Goal: Task Accomplishment & Management: Use online tool/utility

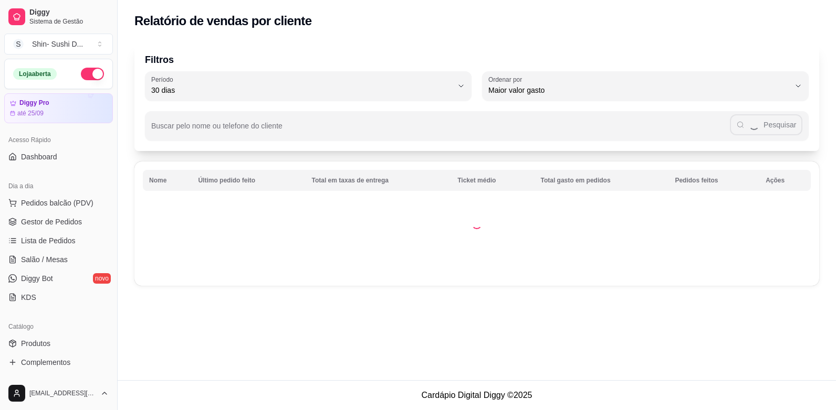
select select "30"
select select "HIGHEST_TOTAL_SPENT_WITH_ORDERS"
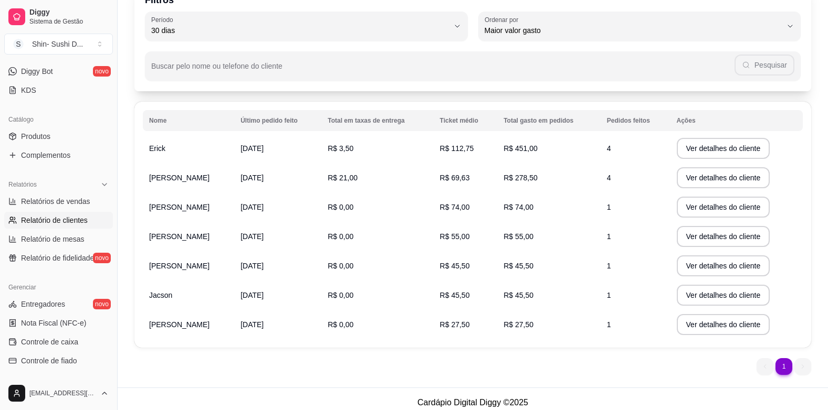
scroll to position [67, 0]
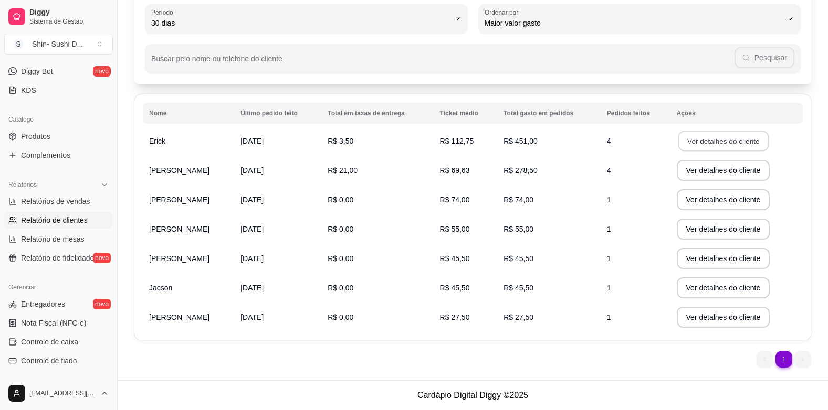
click at [719, 144] on button "Ver detalhes do cliente" at bounding box center [723, 141] width 90 height 20
click at [798, 361] on ul "1 1" at bounding box center [783, 359] width 55 height 17
click at [787, 360] on li "1" at bounding box center [783, 359] width 16 height 16
click at [781, 360] on li "1" at bounding box center [783, 359] width 17 height 17
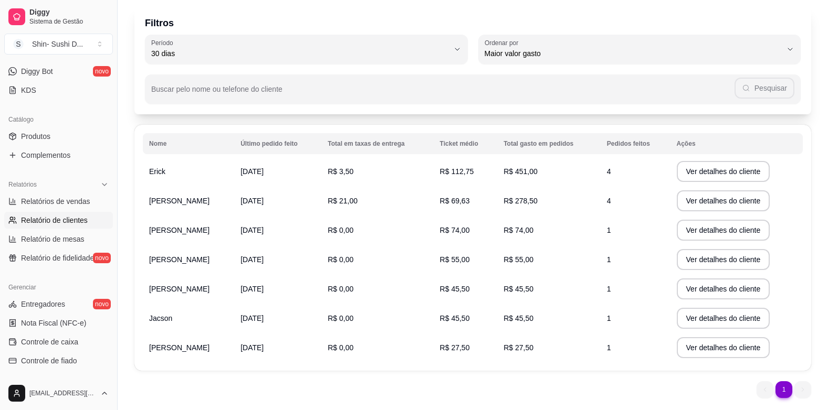
scroll to position [15, 0]
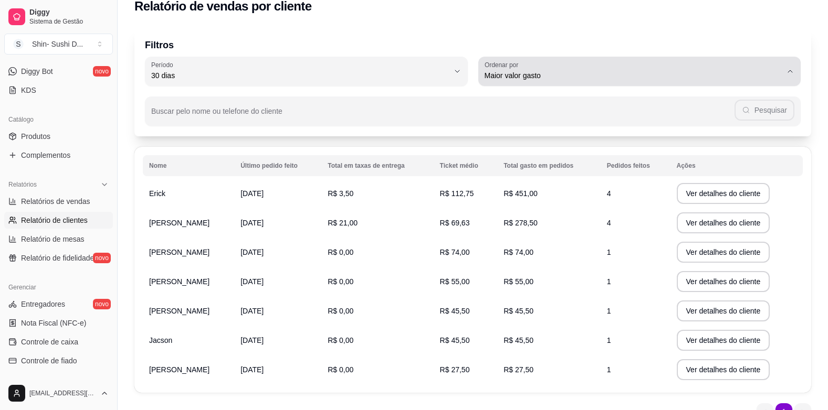
click at [788, 70] on icon "button" at bounding box center [790, 71] width 8 height 8
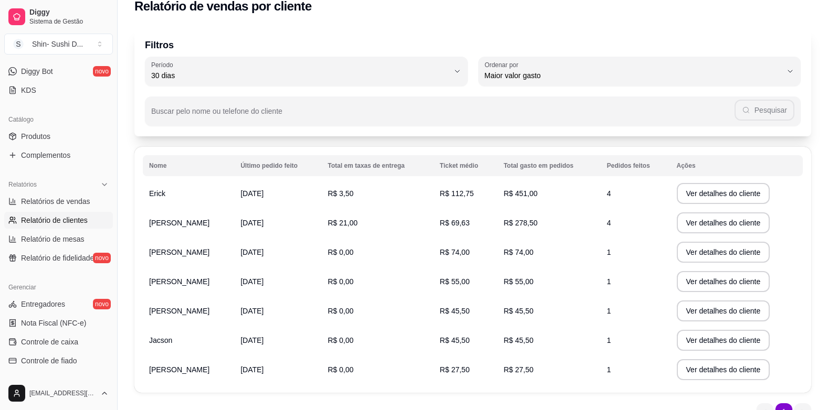
click at [597, 24] on div "Filtros 30 Período Hoje Ontem 7 dias 15 dias 30 dias 45 dias 60 dias Período 30…" at bounding box center [473, 227] width 710 height 412
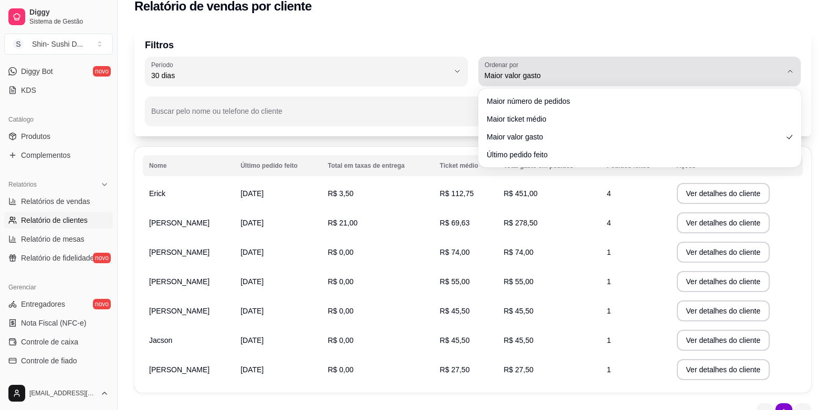
click at [789, 66] on button "Ordenar por Maior valor gasto" at bounding box center [639, 71] width 323 height 29
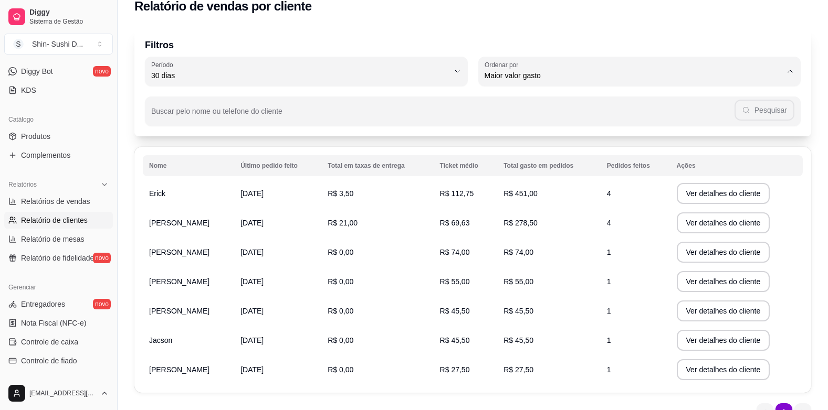
click at [605, 102] on span "Maior número de pedidos" at bounding box center [633, 101] width 283 height 10
type input "HIGHEST_ORDER_COUNT"
select select "HIGHEST_ORDER_COUNT"
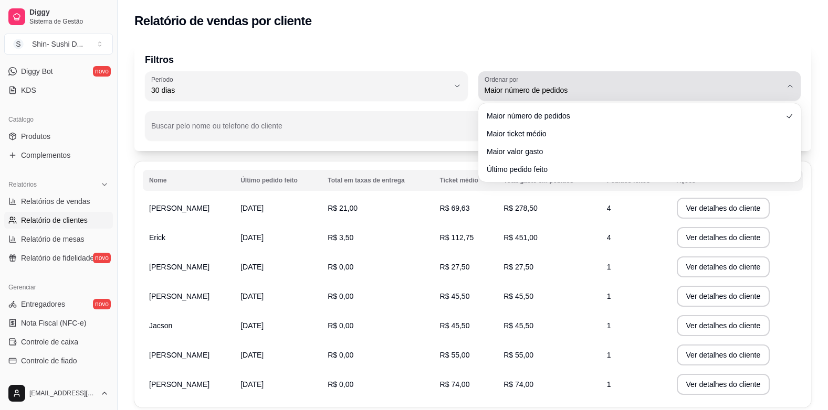
click at [788, 85] on icon "button" at bounding box center [790, 86] width 8 height 8
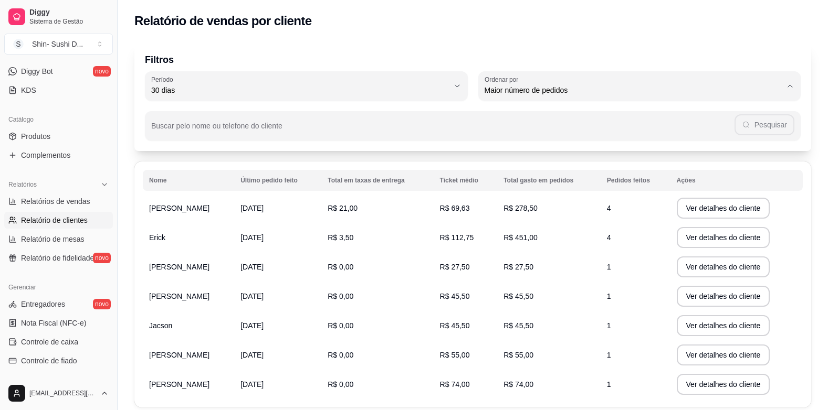
click at [626, 132] on span "Maior ticket médio" at bounding box center [633, 133] width 283 height 10
type input "HIGHEST_AVERAGE_TICKET"
select select "HIGHEST_AVERAGE_TICKET"
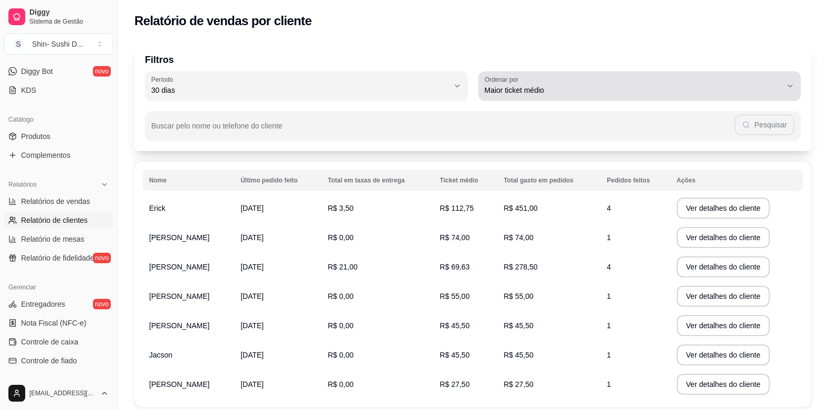
click at [789, 84] on icon "button" at bounding box center [790, 86] width 8 height 8
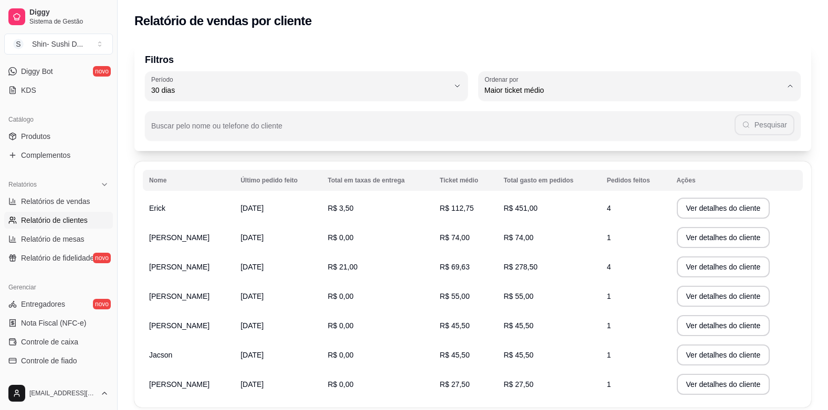
click at [584, 149] on span "Maior valor gasto" at bounding box center [633, 150] width 283 height 10
type input "HIGHEST_TOTAL_SPENT_WITH_ORDERS"
select select "HIGHEST_TOTAL_SPENT_WITH_ORDERS"
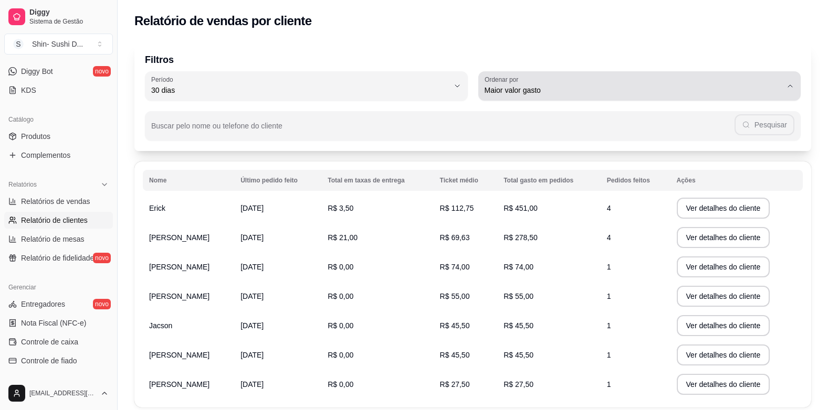
click at [790, 83] on icon "button" at bounding box center [790, 86] width 8 height 8
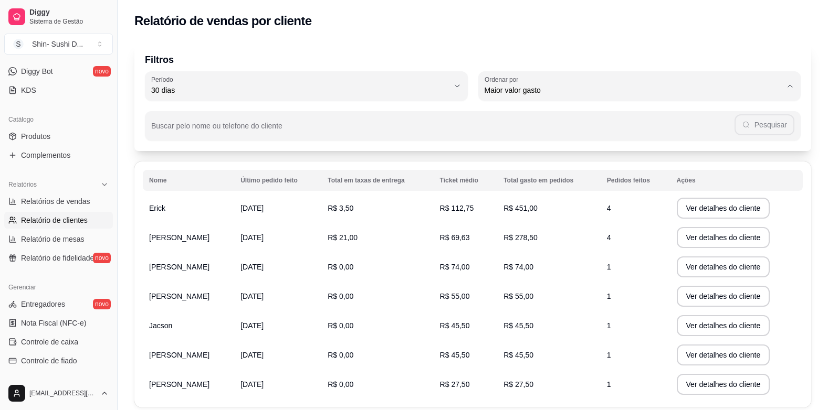
click at [577, 166] on span "Último pedido feito" at bounding box center [633, 167] width 283 height 10
type input "LAST_ORDER_MADE_AT"
select select "LAST_ORDER_MADE_AT"
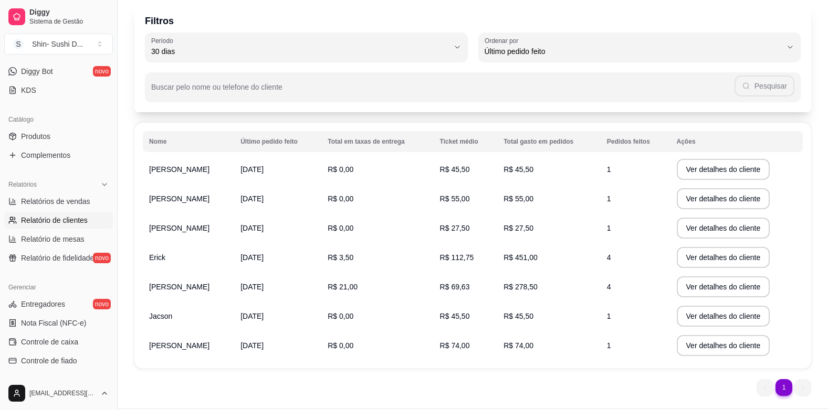
scroll to position [15, 0]
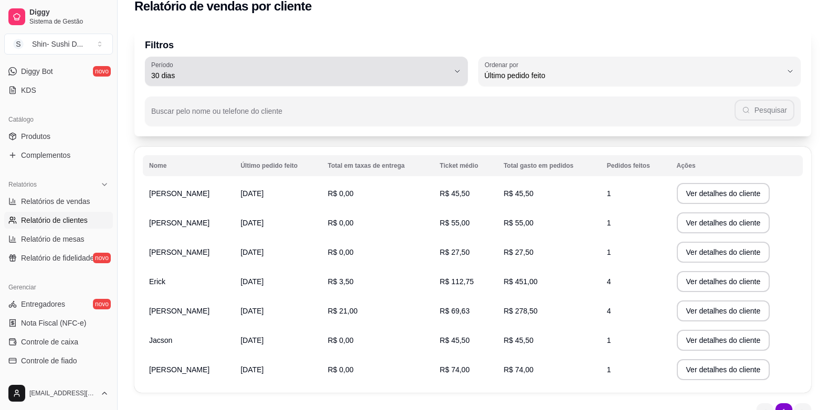
click at [457, 70] on icon "button" at bounding box center [457, 71] width 8 height 8
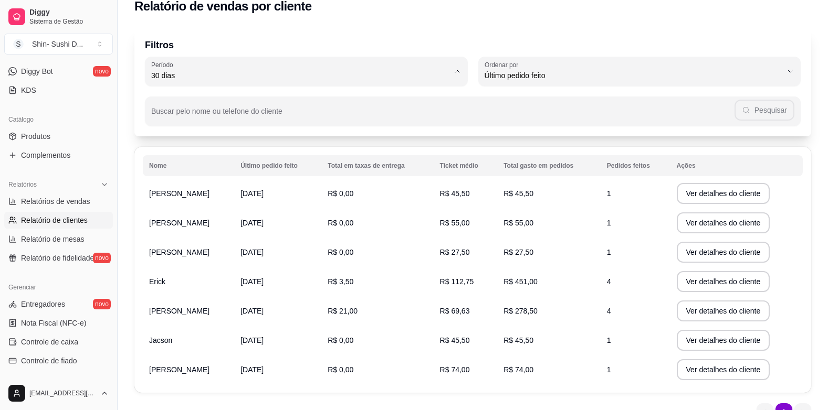
click at [425, 187] on span "45 dias" at bounding box center [301, 187] width 283 height 10
type input "45"
select select "45"
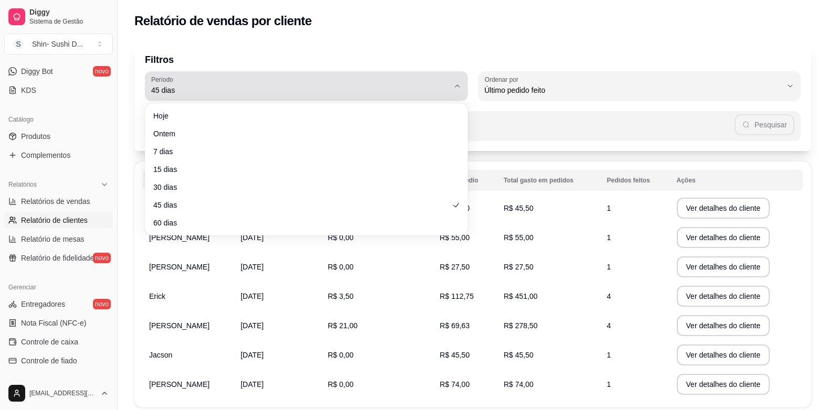
click at [457, 83] on icon "button" at bounding box center [457, 86] width 8 height 8
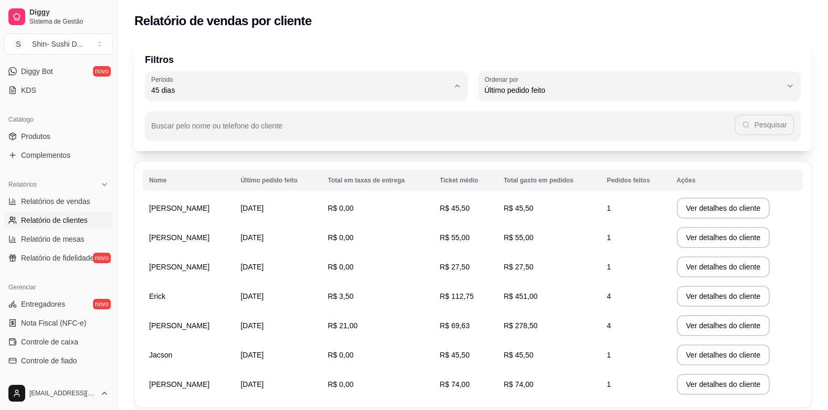
click at [195, 114] on span "Hoje" at bounding box center [301, 115] width 283 height 10
type input "0"
select select "0"
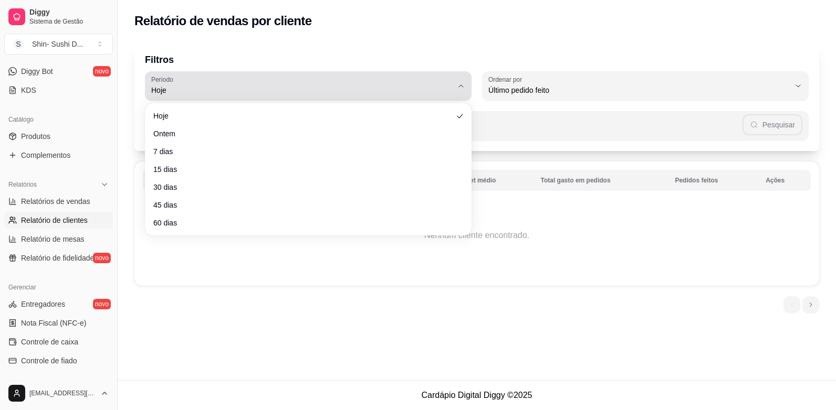
click at [462, 84] on icon "button" at bounding box center [461, 86] width 8 height 8
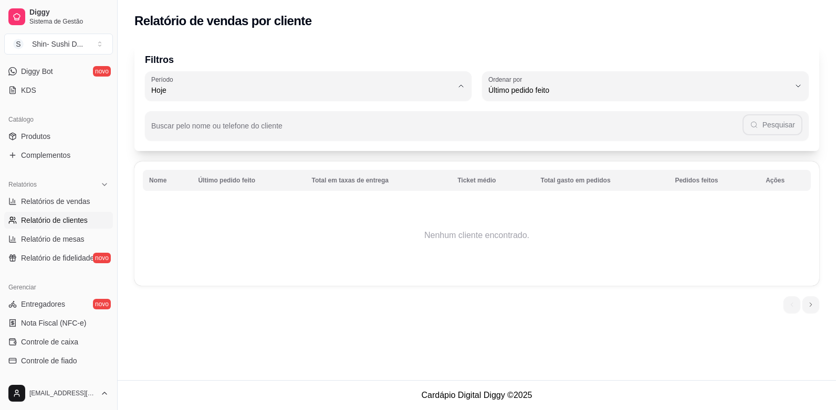
click at [437, 154] on span "7 dias" at bounding box center [303, 150] width 287 height 10
type input "7"
select select "7"
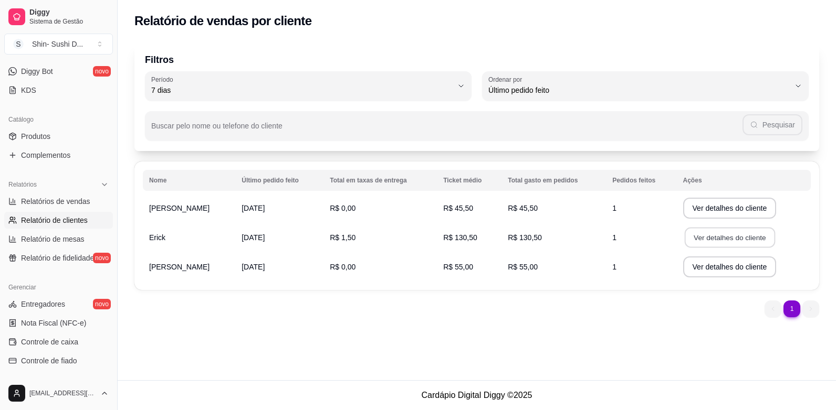
click at [706, 238] on button "Ver detalhes do cliente" at bounding box center [729, 238] width 90 height 20
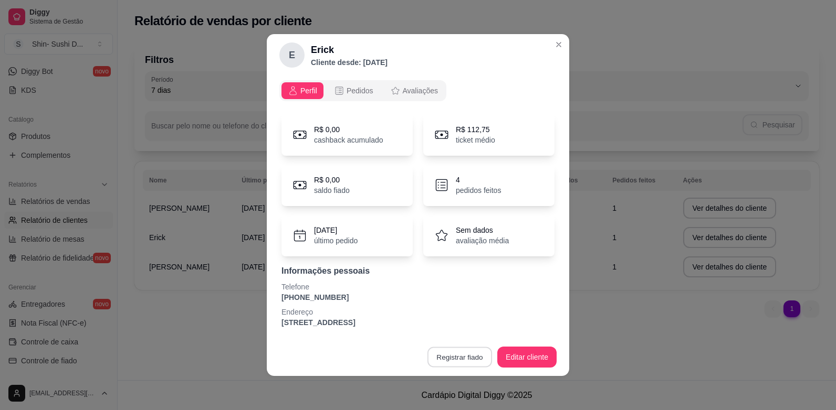
click at [463, 354] on button "Registrar fiado" at bounding box center [459, 357] width 65 height 20
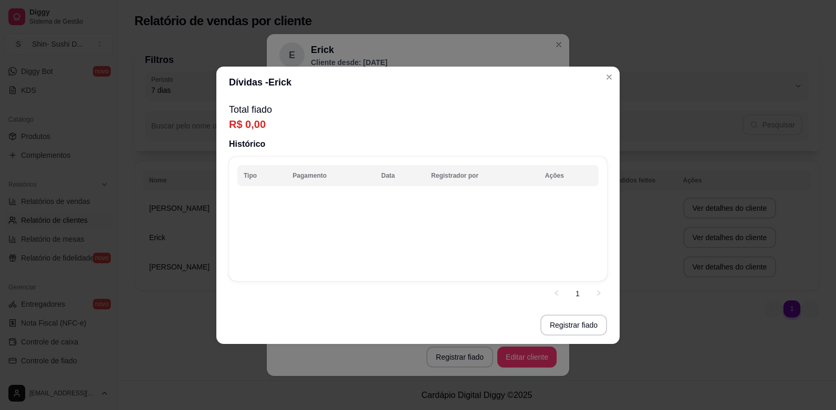
click at [282, 124] on p "R$ 0,00" at bounding box center [418, 124] width 378 height 15
click at [277, 119] on p "R$ 0,00" at bounding box center [418, 124] width 378 height 15
click at [255, 179] on th "Tipo" at bounding box center [261, 175] width 49 height 21
click at [470, 177] on th "Registrador por" at bounding box center [482, 175] width 114 height 21
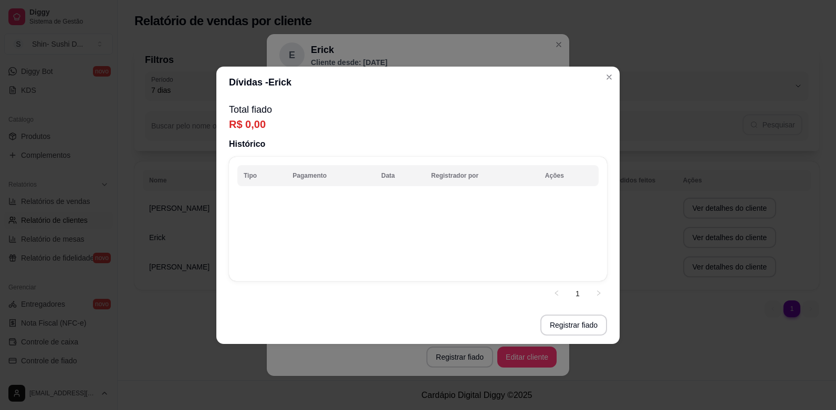
click at [569, 173] on th "Ações" at bounding box center [569, 175] width 60 height 21
click at [581, 323] on button "Registrar fiado" at bounding box center [573, 325] width 65 height 20
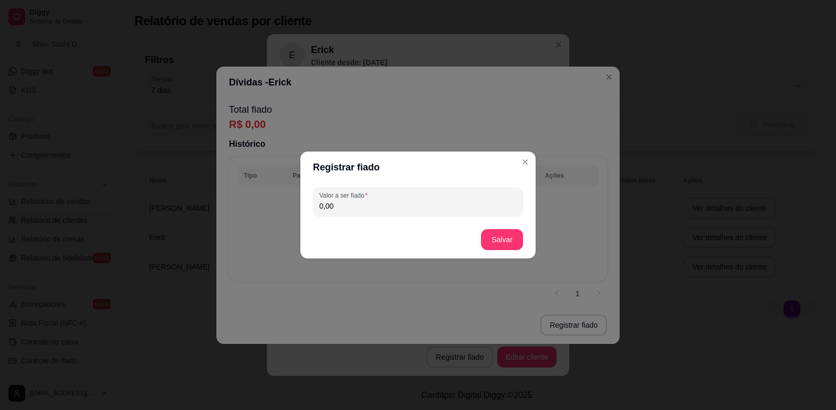
click at [350, 208] on input "0,00" at bounding box center [417, 206] width 197 height 10
type input "130,00"
click at [503, 240] on button "Salvar" at bounding box center [501, 240] width 41 height 20
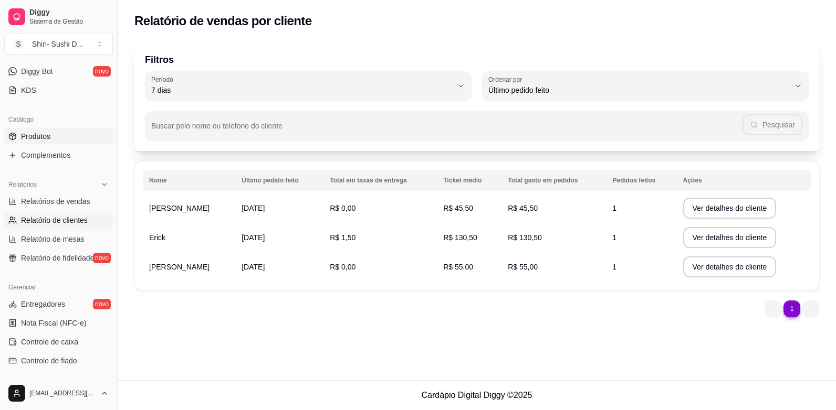
click at [50, 136] on span "Produtos" at bounding box center [35, 136] width 29 height 10
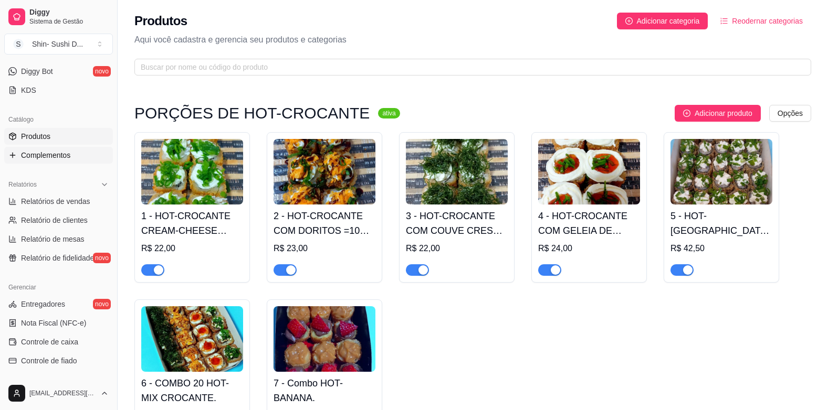
click at [71, 154] on link "Complementos" at bounding box center [58, 155] width 109 height 17
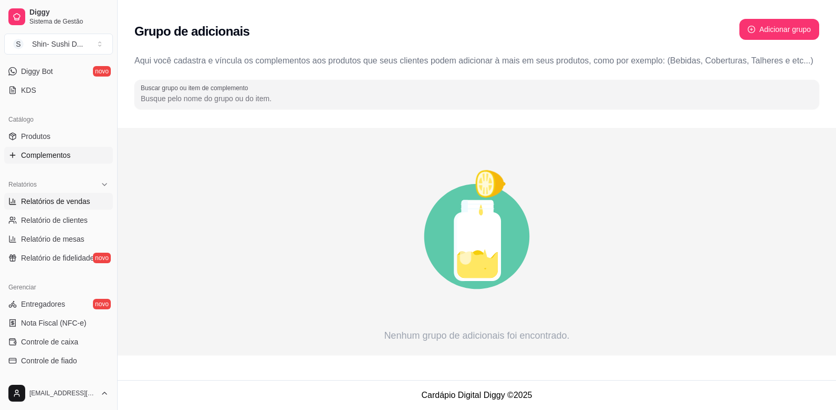
click at [73, 202] on span "Relatórios de vendas" at bounding box center [55, 201] width 69 height 10
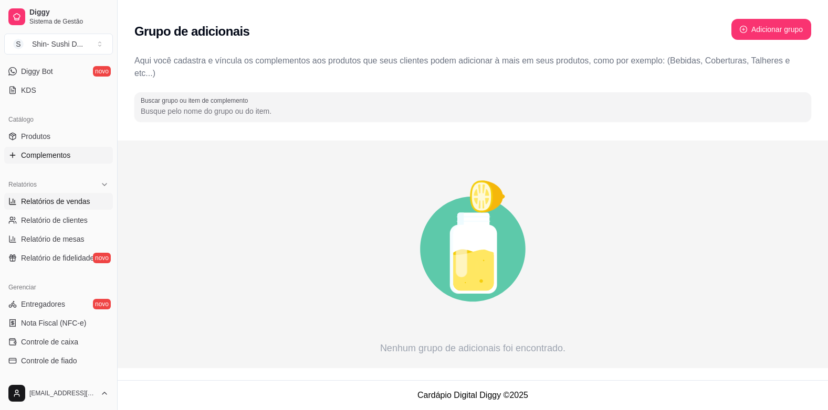
select select "ALL"
select select "0"
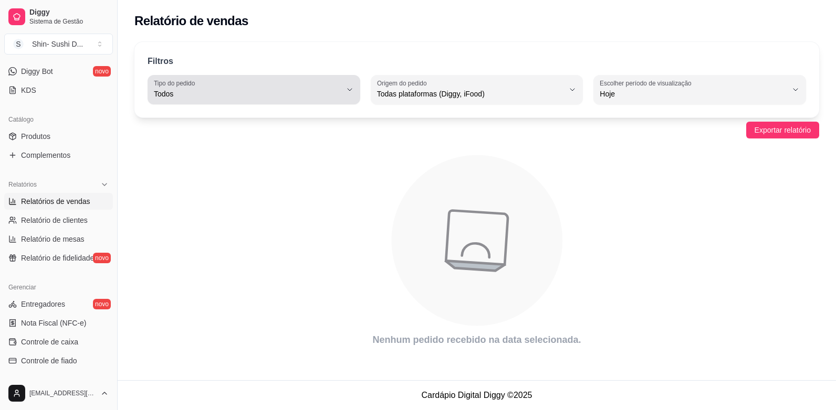
click at [347, 90] on icon "button" at bounding box center [349, 90] width 8 height 8
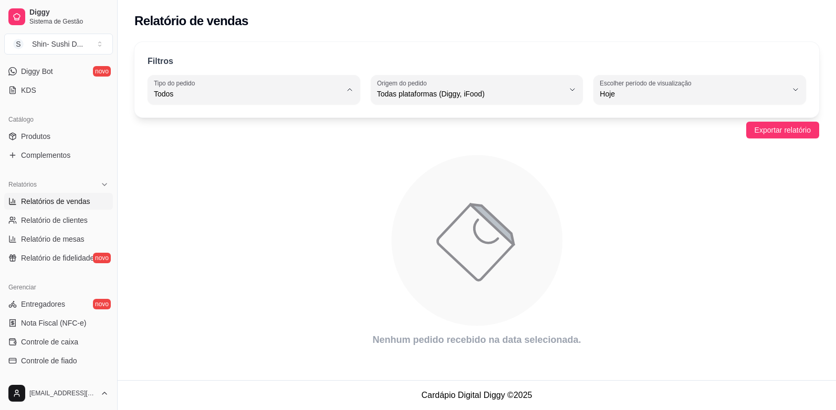
click at [310, 157] on span "Retirada" at bounding box center [249, 154] width 178 height 10
type input "PICKUP"
select select "PICKUP"
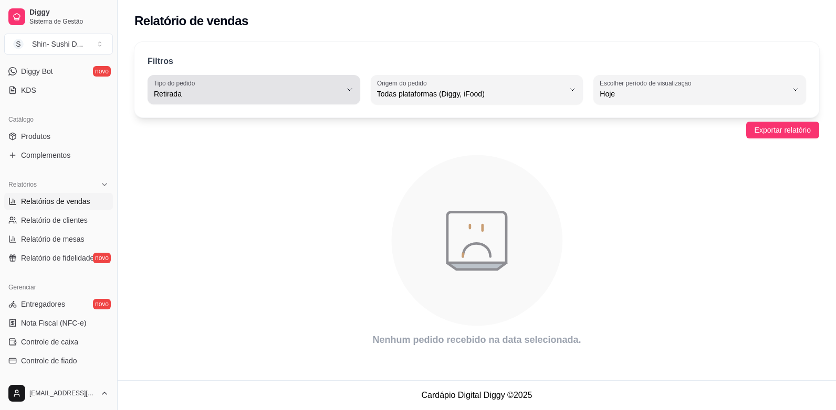
click at [346, 91] on icon "button" at bounding box center [349, 90] width 8 height 8
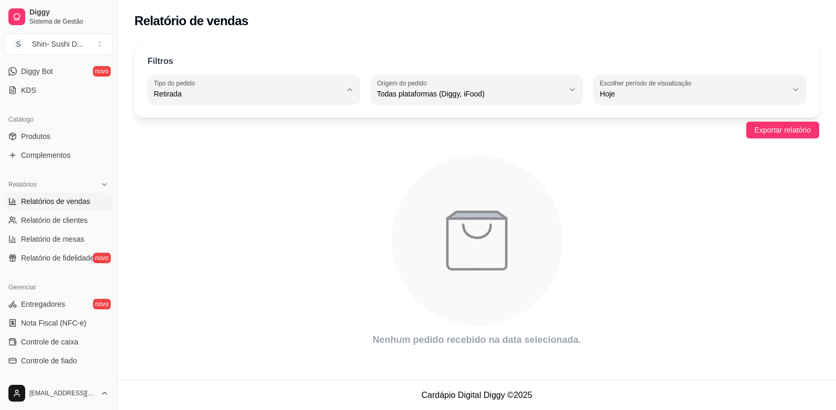
click at [286, 120] on span "Todos" at bounding box center [249, 119] width 178 height 10
type input "ALL"
select select "ALL"
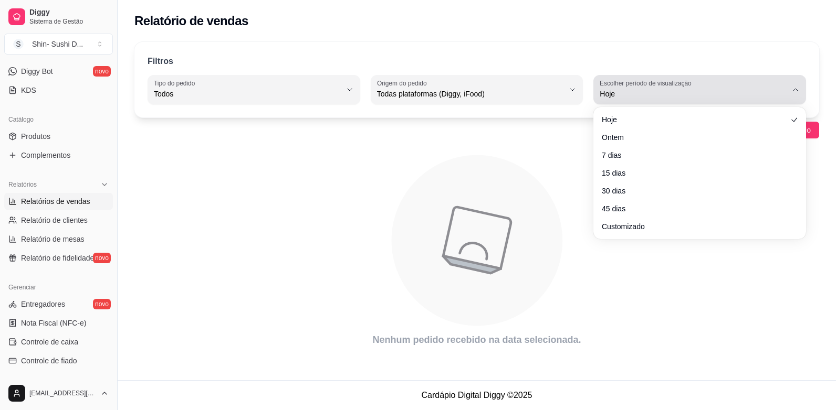
click at [796, 87] on icon "button" at bounding box center [795, 90] width 8 height 8
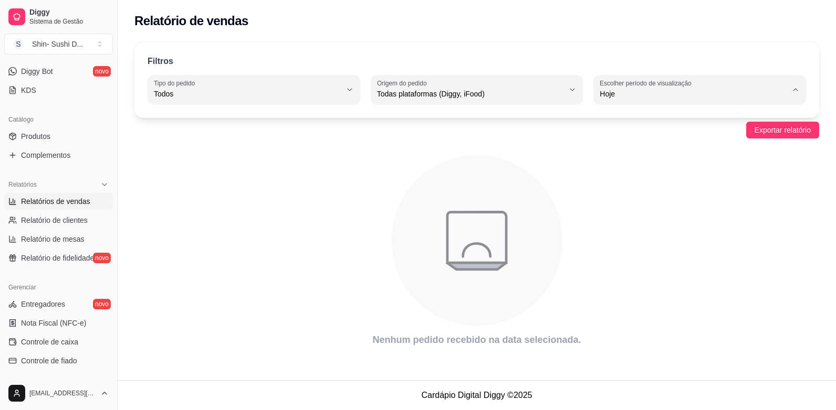
click at [682, 193] on span "30 dias" at bounding box center [695, 188] width 178 height 10
type input "30"
select select "30"
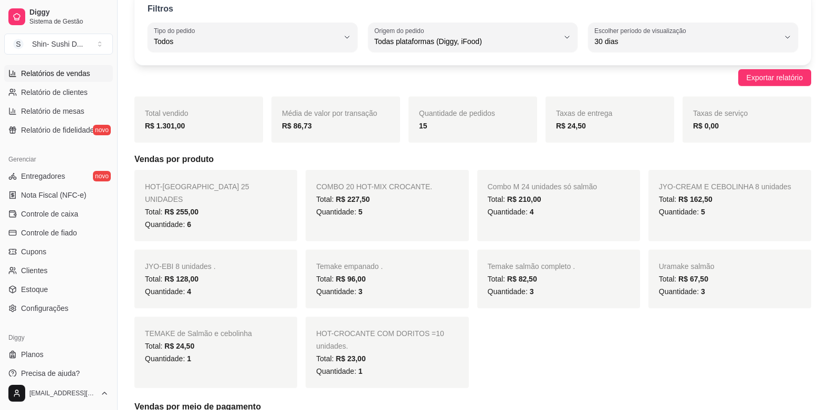
scroll to position [345, 0]
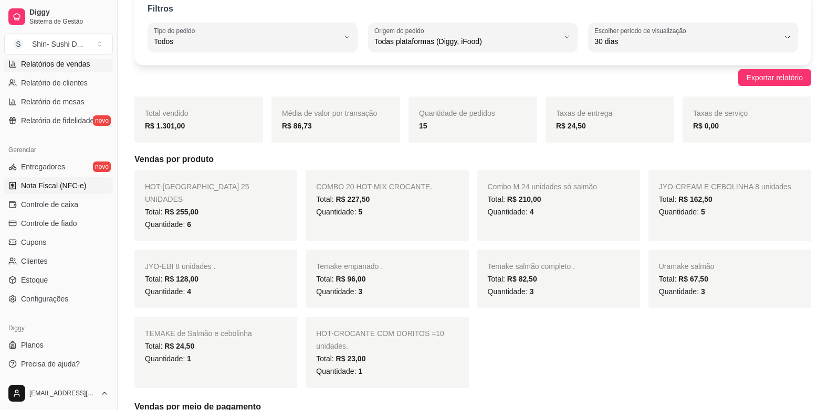
click at [45, 183] on span "Nota Fiscal (NFC-e)" at bounding box center [53, 186] width 65 height 10
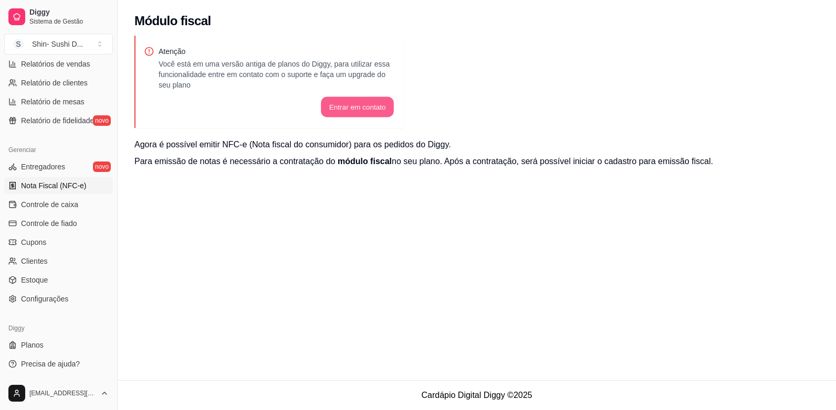
click at [355, 109] on button "Entrar em contato" at bounding box center [357, 107] width 73 height 20
click at [37, 342] on span "Planos" at bounding box center [32, 345] width 23 height 10
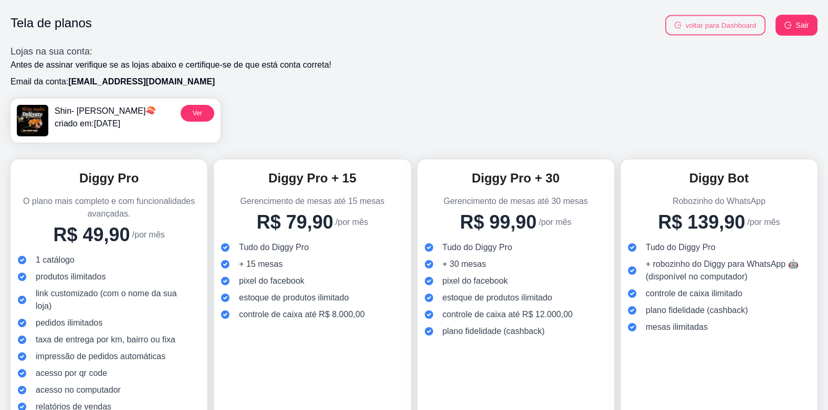
click at [703, 24] on button "voltar para Dashboard" at bounding box center [715, 25] width 100 height 20
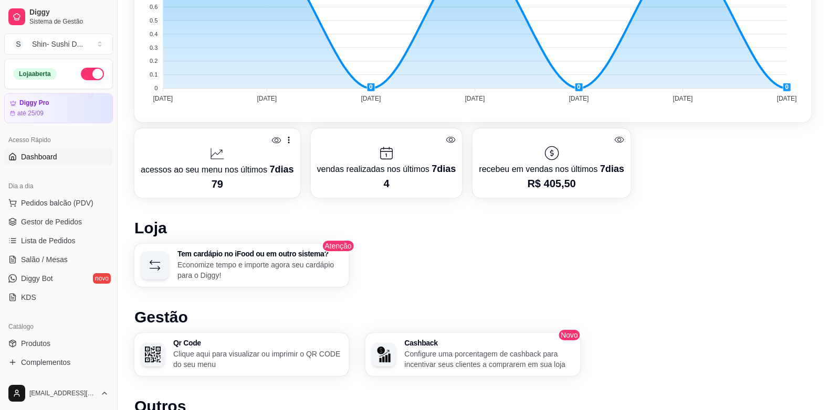
scroll to position [420, 0]
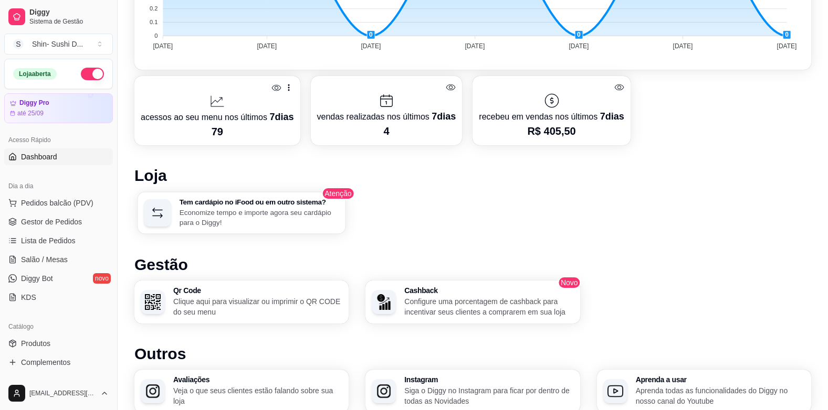
click at [188, 209] on p "Economize tempo e importe agora seu cardápio para o Diggy!" at bounding box center [260, 217] width 160 height 20
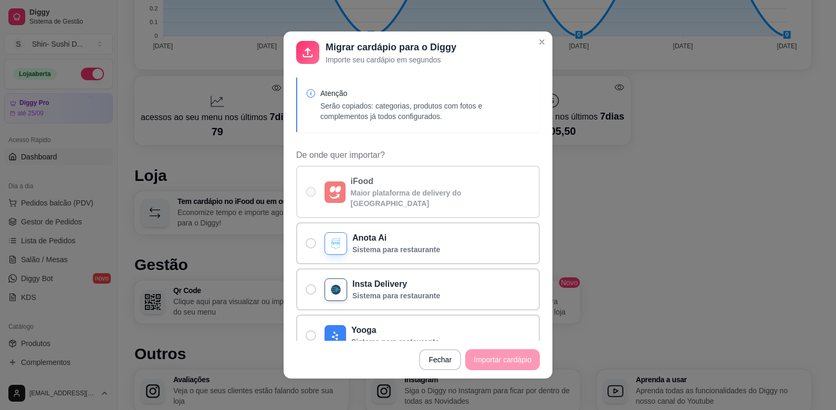
click at [307, 187] on span "De onde quer importar?" at bounding box center [311, 192] width 10 height 10
click at [307, 194] on input "iFood Maior plataforma de delivery do [GEOGRAPHIC_DATA]" at bounding box center [308, 197] width 7 height 7
radio input "true"
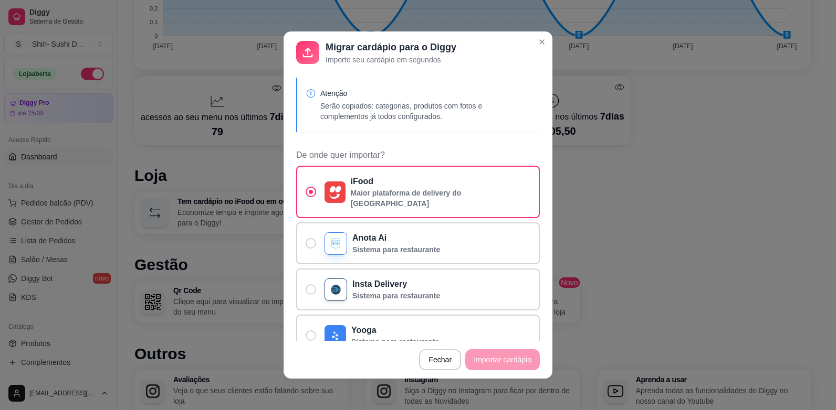
click at [509, 360] on footer "Fechar Importar cardápio" at bounding box center [417, 360] width 269 height 38
click at [507, 360] on footer "Fechar Importar cardápio" at bounding box center [417, 360] width 269 height 38
click at [332, 135] on div "Atenção Serão copiados: categorias, produtos com fotos e complementos já todos …" at bounding box center [417, 207] width 269 height 268
click at [309, 190] on span "De onde quer importar?" at bounding box center [311, 192] width 4 height 4
click at [307, 194] on input "iFood Maior plataforma de delivery do [GEOGRAPHIC_DATA]" at bounding box center [308, 197] width 7 height 7
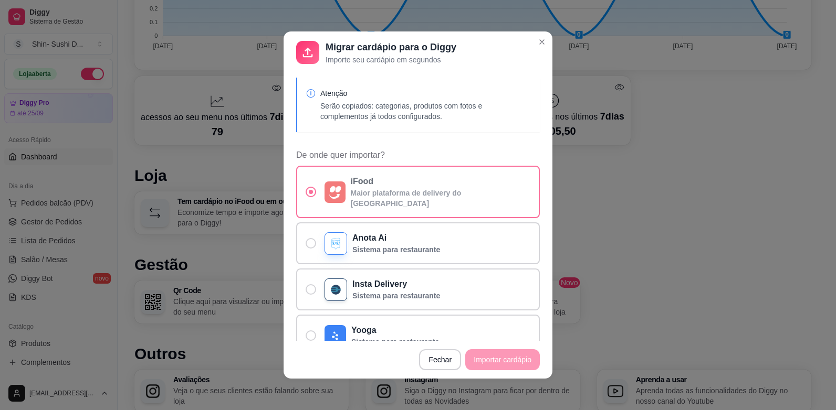
click at [309, 190] on span "De onde quer importar?" at bounding box center [311, 192] width 4 height 4
click at [307, 194] on input "iFood Maior plataforma de delivery do [GEOGRAPHIC_DATA]" at bounding box center [308, 197] width 7 height 7
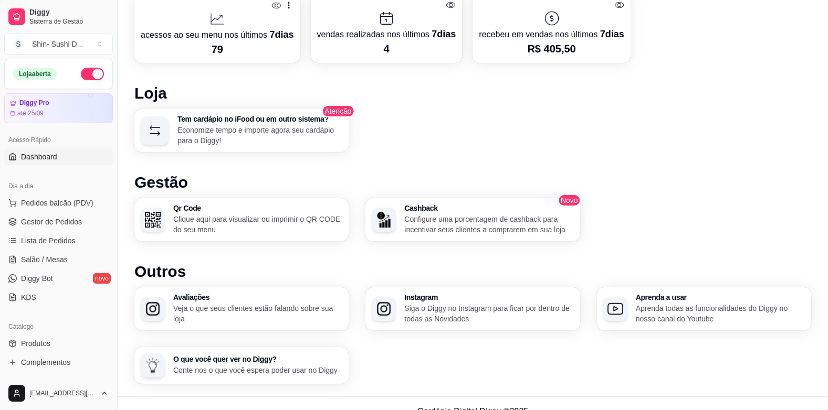
scroll to position [518, 0]
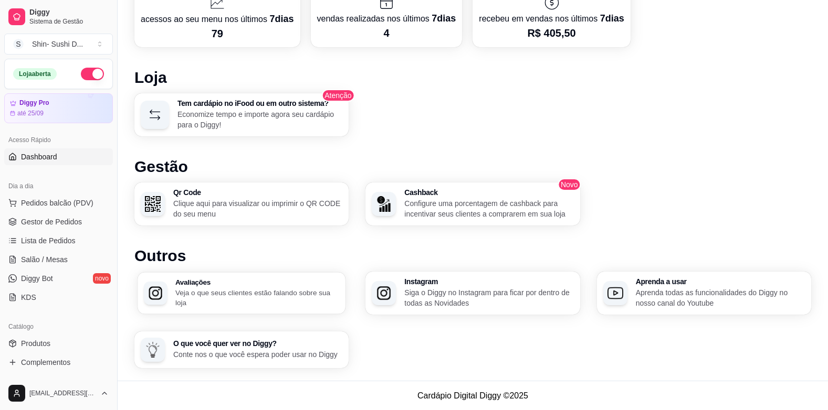
click at [210, 298] on p "Veja o que seus clientes estão falando sobre sua loja" at bounding box center [257, 298] width 164 height 20
click at [473, 288] on p "Siga o Diggy no Instagram para ficar por dentro de todas as Novidades" at bounding box center [488, 298] width 164 height 20
